Goal: Browse casually

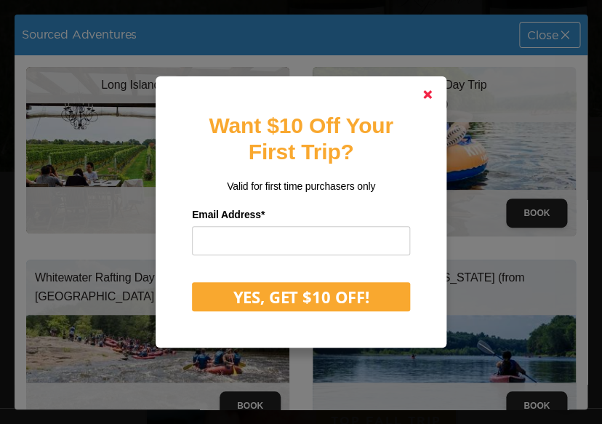
click at [429, 95] on polygon at bounding box center [427, 94] width 9 height 9
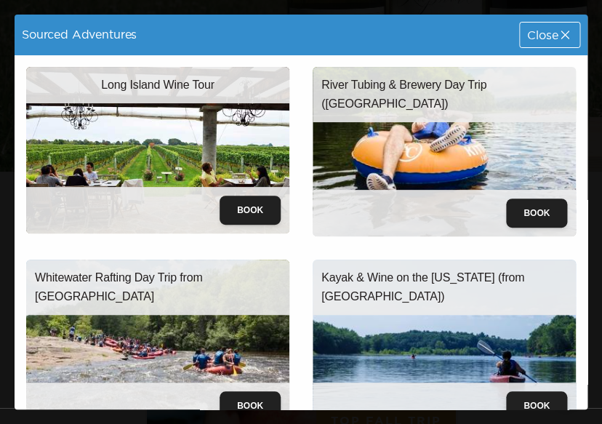
scroll to position [153, 0]
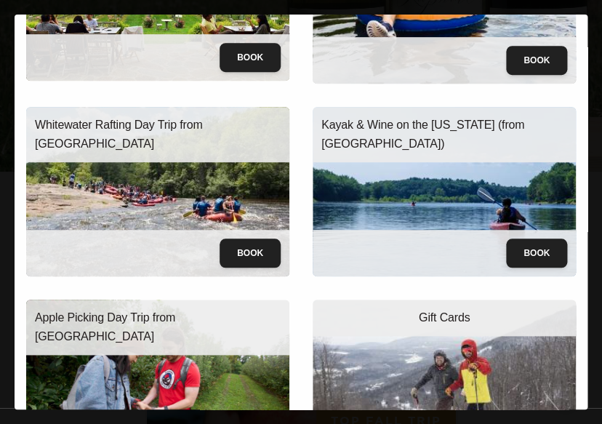
drag, startPoint x: 435, startPoint y: 91, endPoint x: 435, endPoint y: 136, distance: 45.1
click at [435, 149] on img at bounding box center [444, 191] width 263 height 169
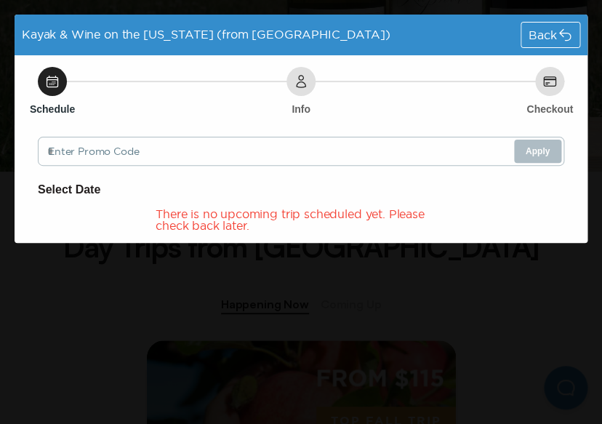
click at [539, 33] on span "Back" at bounding box center [542, 35] width 28 height 12
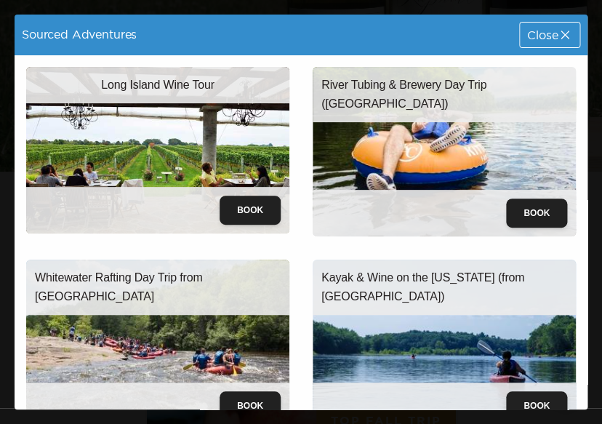
click at [418, 145] on img at bounding box center [444, 151] width 263 height 169
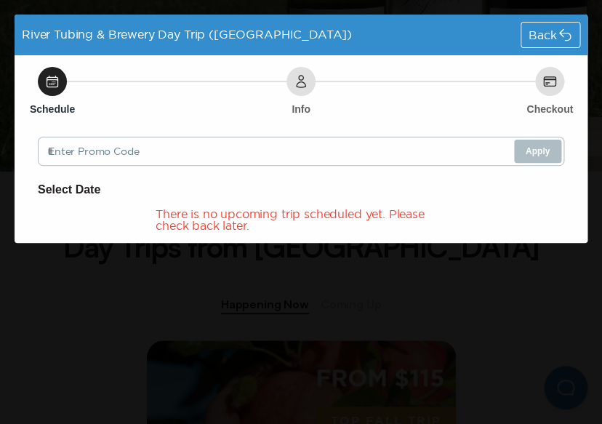
click at [547, 39] on span "Back" at bounding box center [542, 35] width 28 height 12
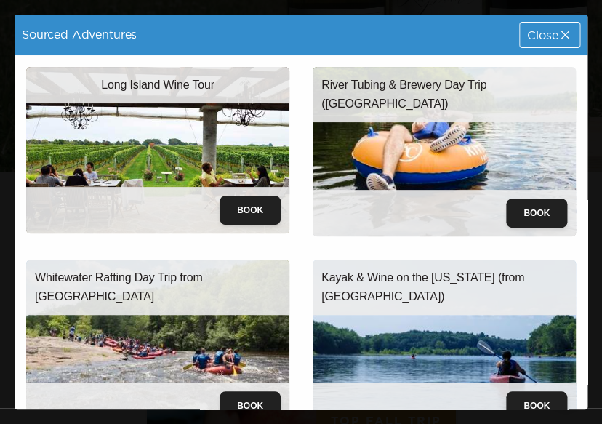
click at [226, 159] on img at bounding box center [157, 150] width 263 height 166
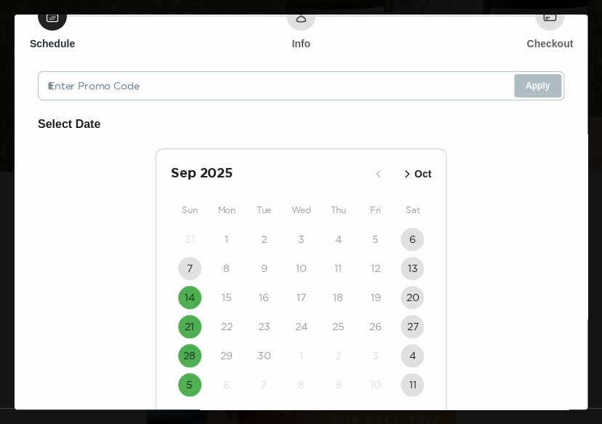
scroll to position [126, 0]
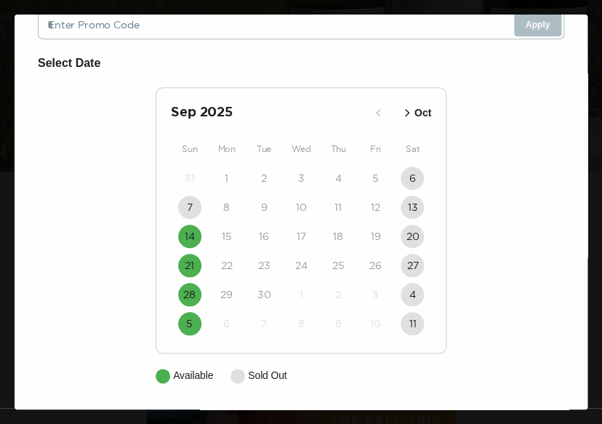
click at [411, 116] on icon "button" at bounding box center [407, 112] width 15 height 15
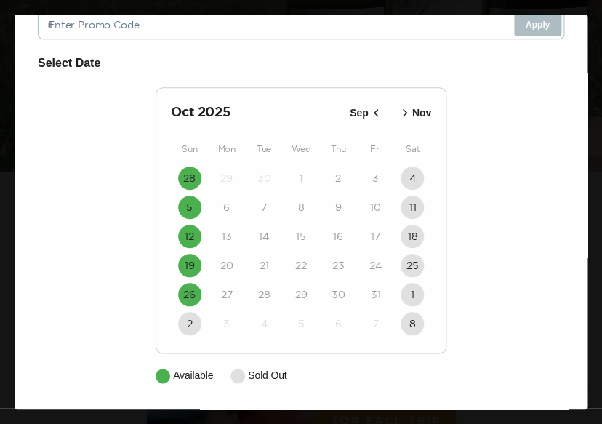
click at [379, 110] on icon "button" at bounding box center [376, 112] width 15 height 15
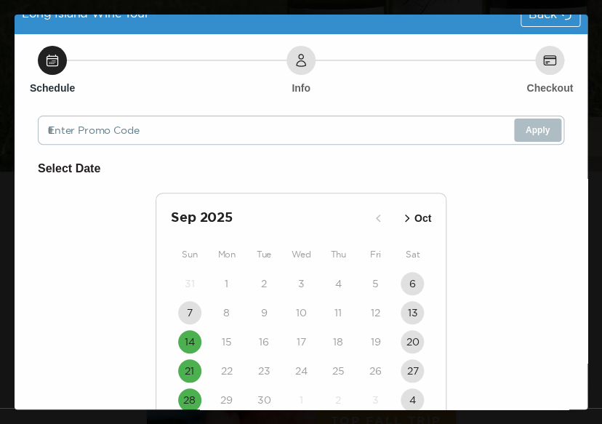
scroll to position [0, 0]
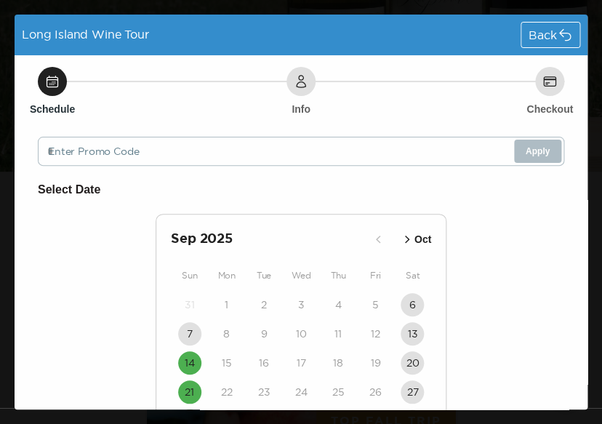
click at [548, 45] on div "Back" at bounding box center [550, 35] width 58 height 25
